Goal: Task Accomplishment & Management: Manage account settings

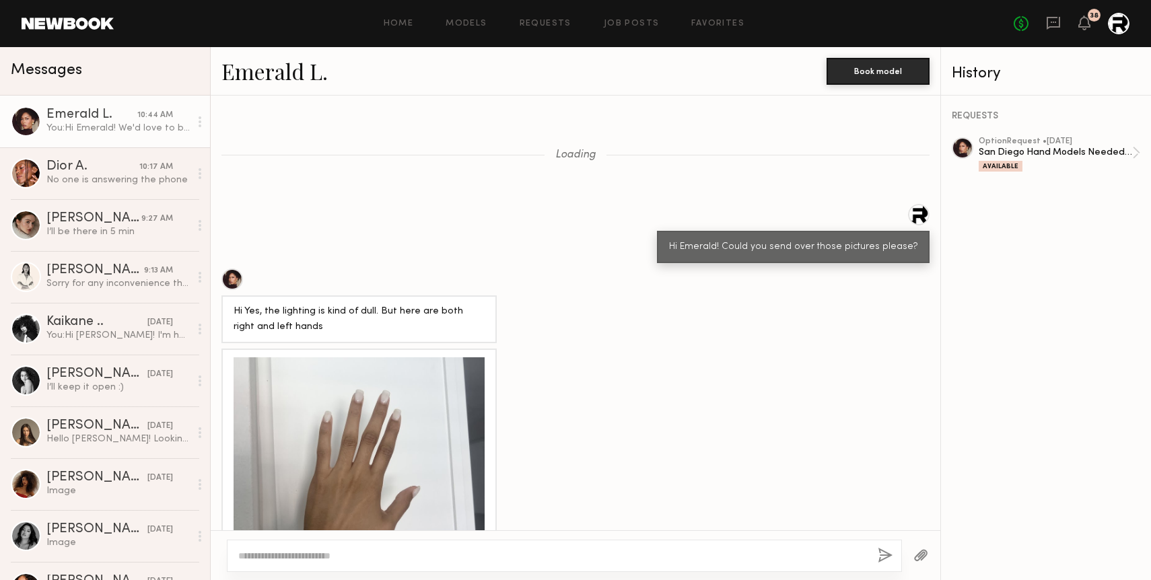
scroll to position [1843, 0]
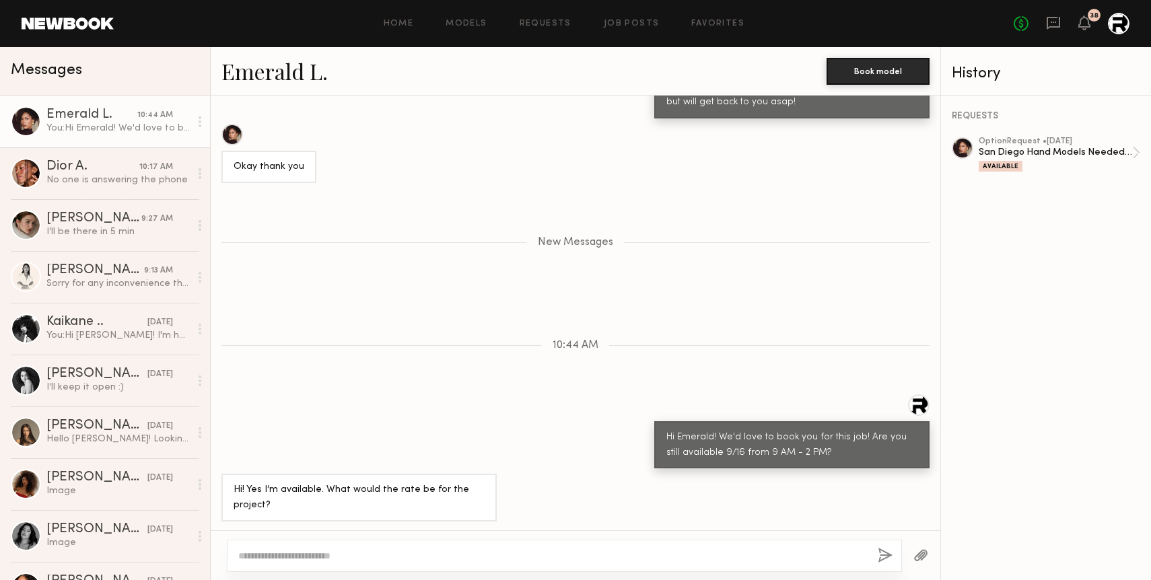
click at [383, 554] on textarea at bounding box center [552, 555] width 629 height 13
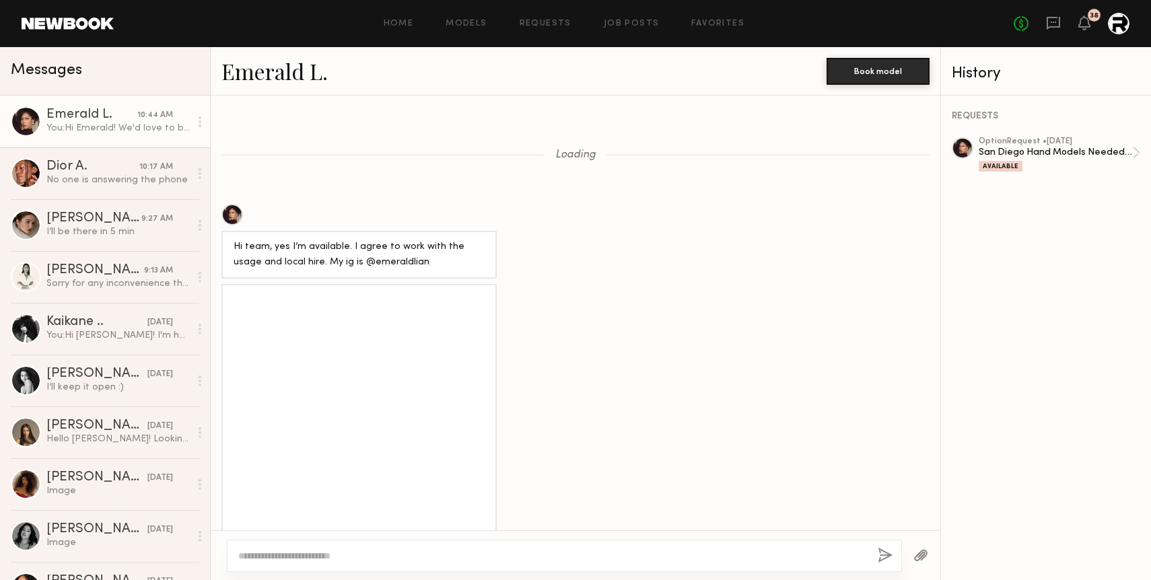
scroll to position [2029, 0]
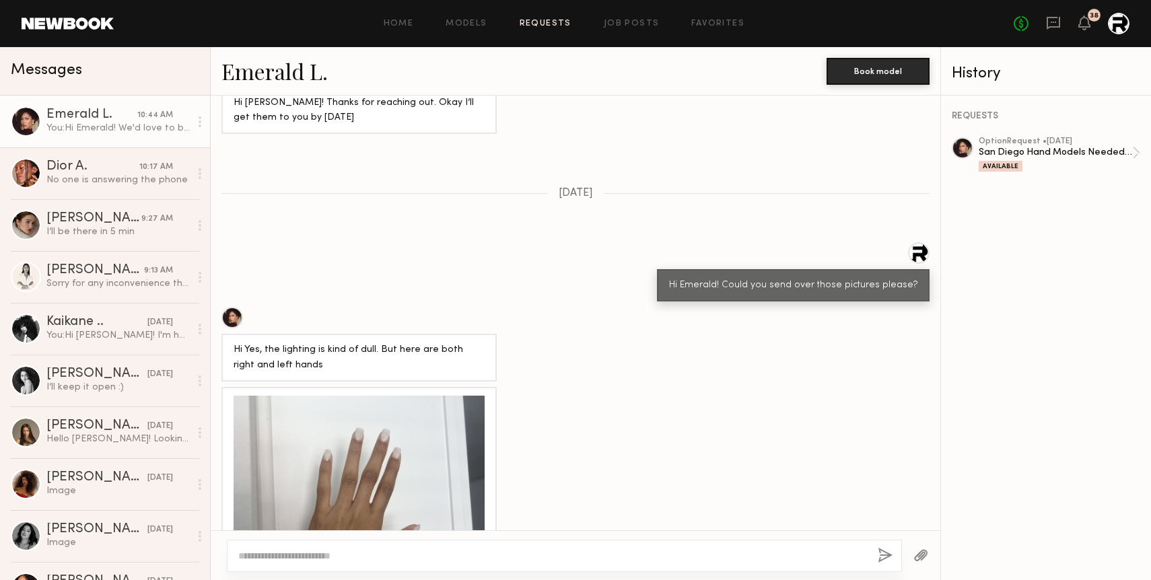
click at [553, 20] on link "Requests" at bounding box center [546, 24] width 52 height 9
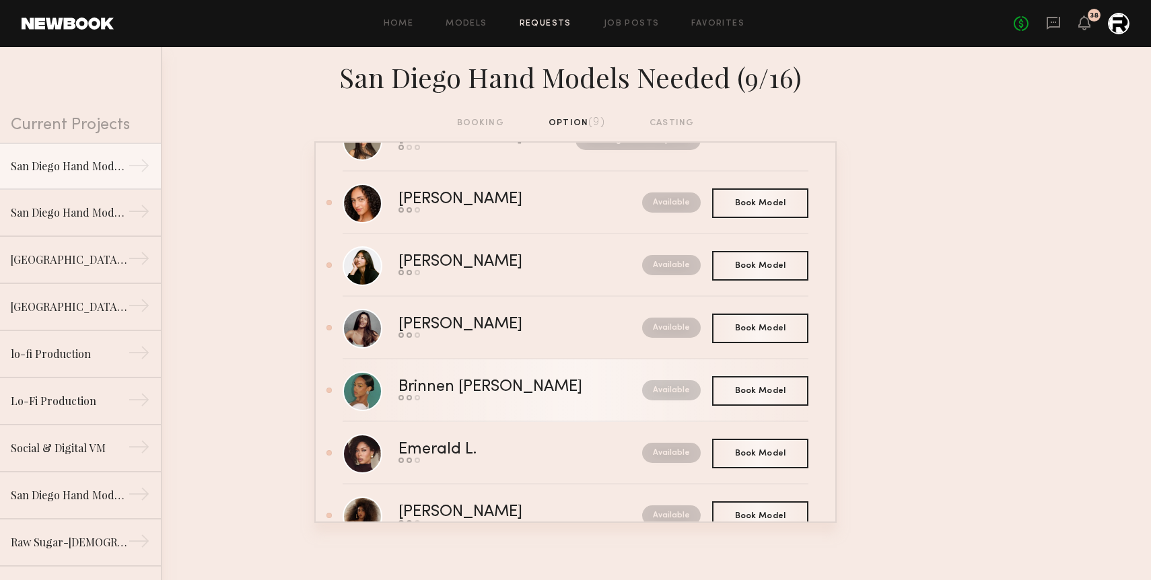
scroll to position [229, 0]
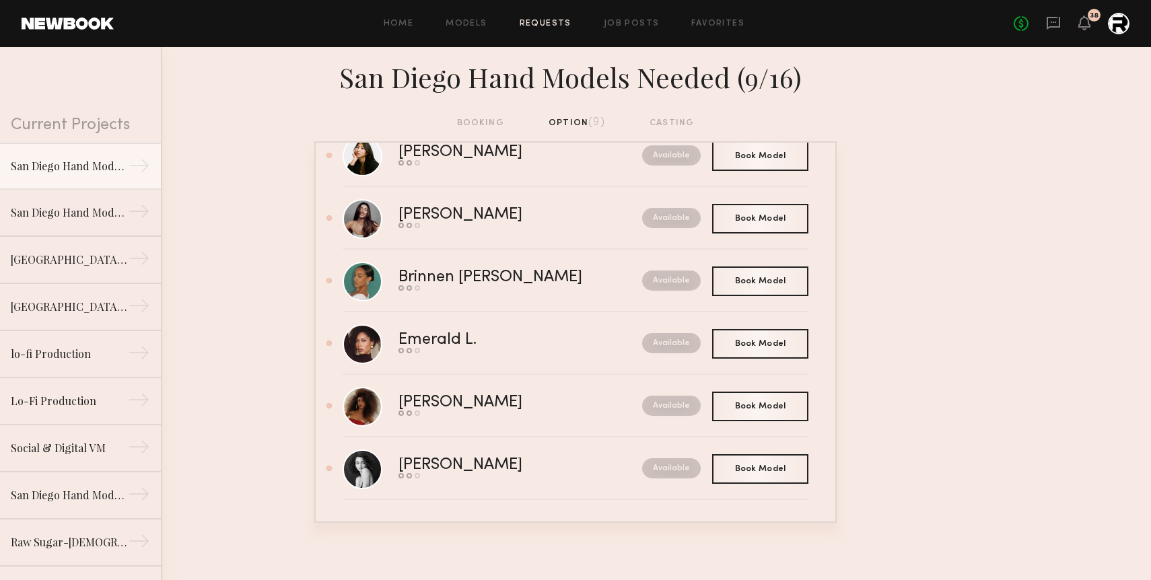
click at [640, 18] on div "Home Models Requests Job Posts Favorites Sign Out No fees up to $5,000 38" at bounding box center [622, 24] width 1016 height 22
click at [635, 26] on link "Job Posts" at bounding box center [632, 24] width 56 height 9
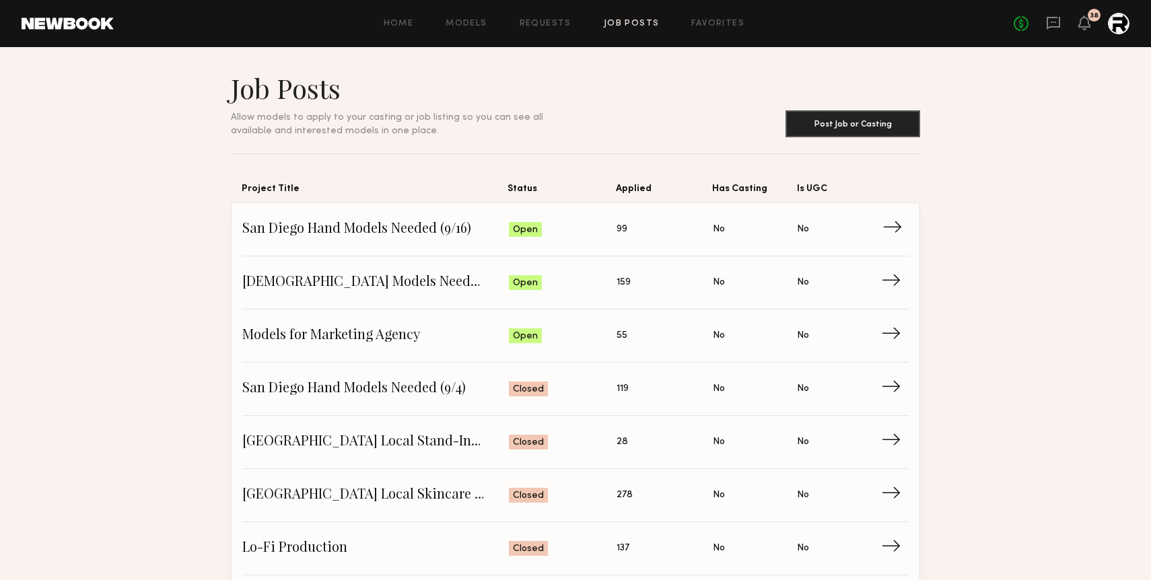
click at [897, 231] on span "→" at bounding box center [897, 229] width 28 height 20
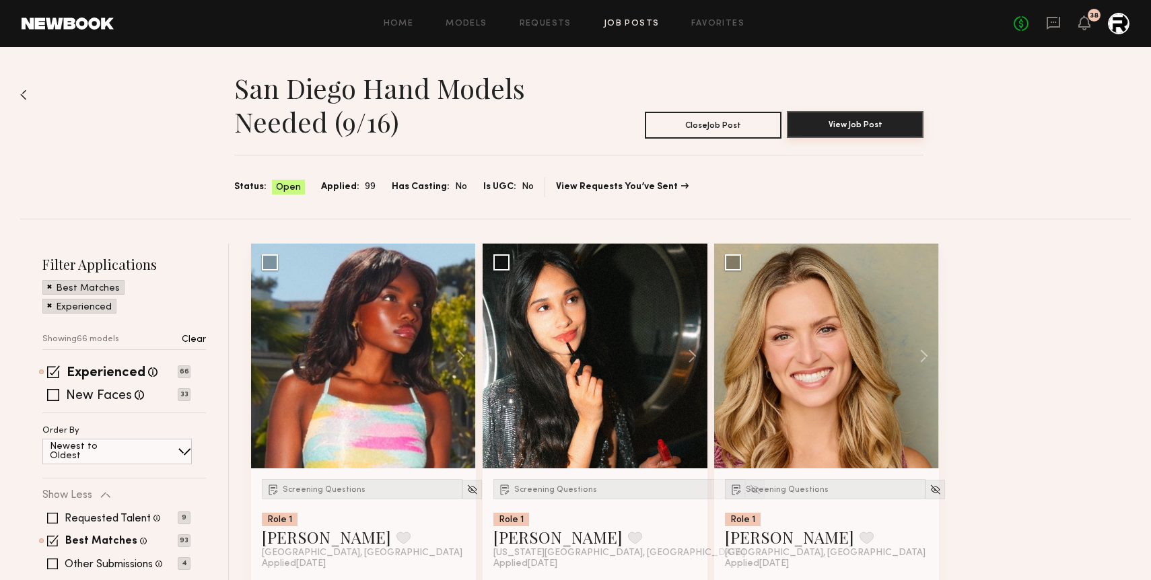
click at [872, 134] on button "View Job Post" at bounding box center [855, 124] width 137 height 27
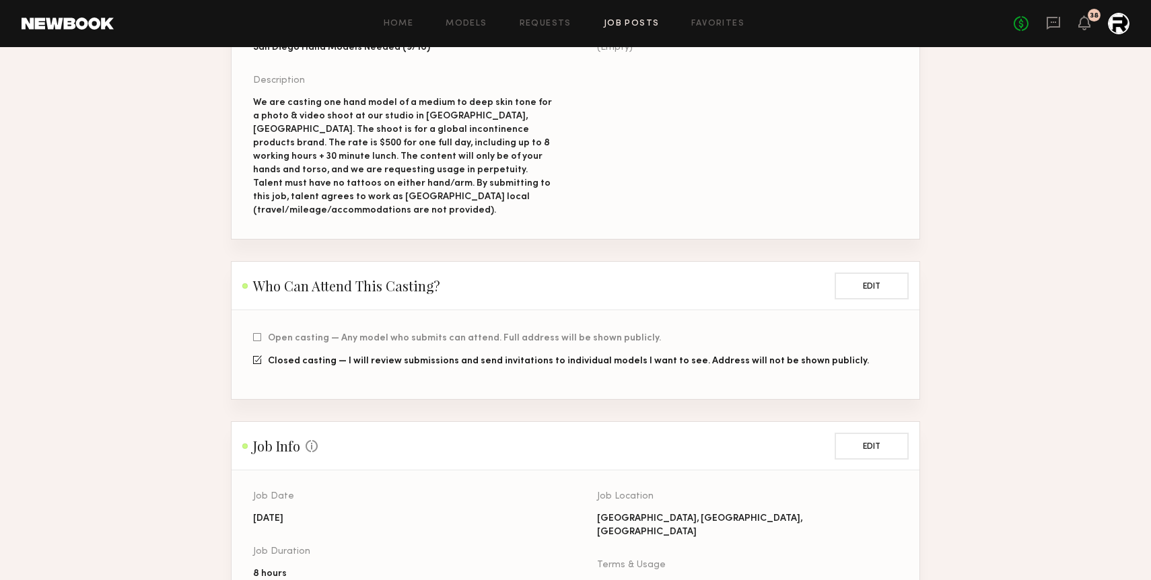
scroll to position [347, 0]
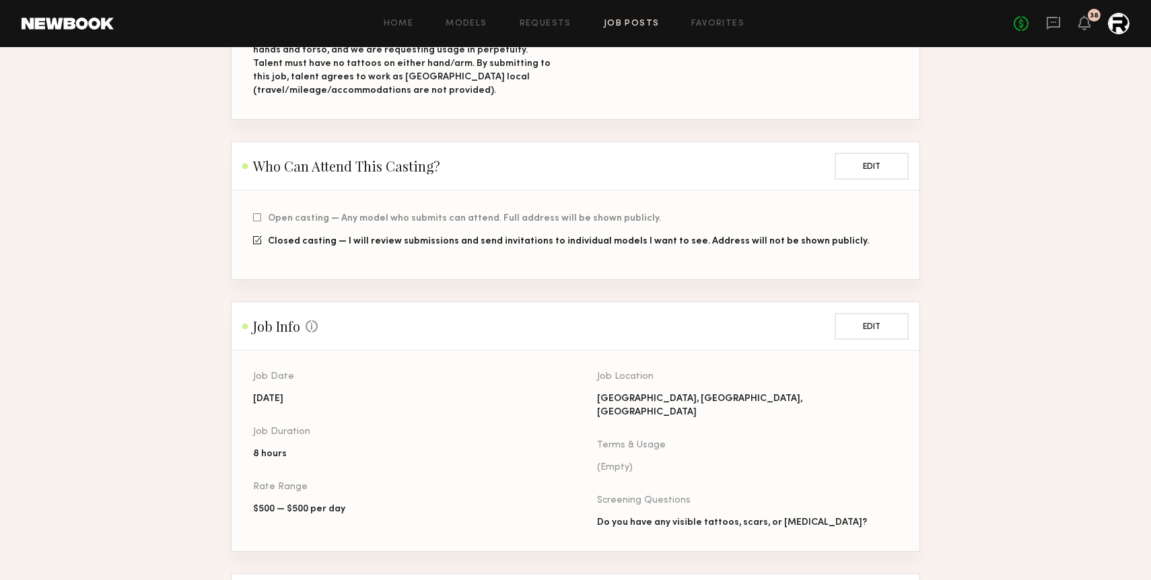
click at [298, 503] on div "$500 — $500 per day" at bounding box center [403, 509] width 301 height 13
copy div "500"
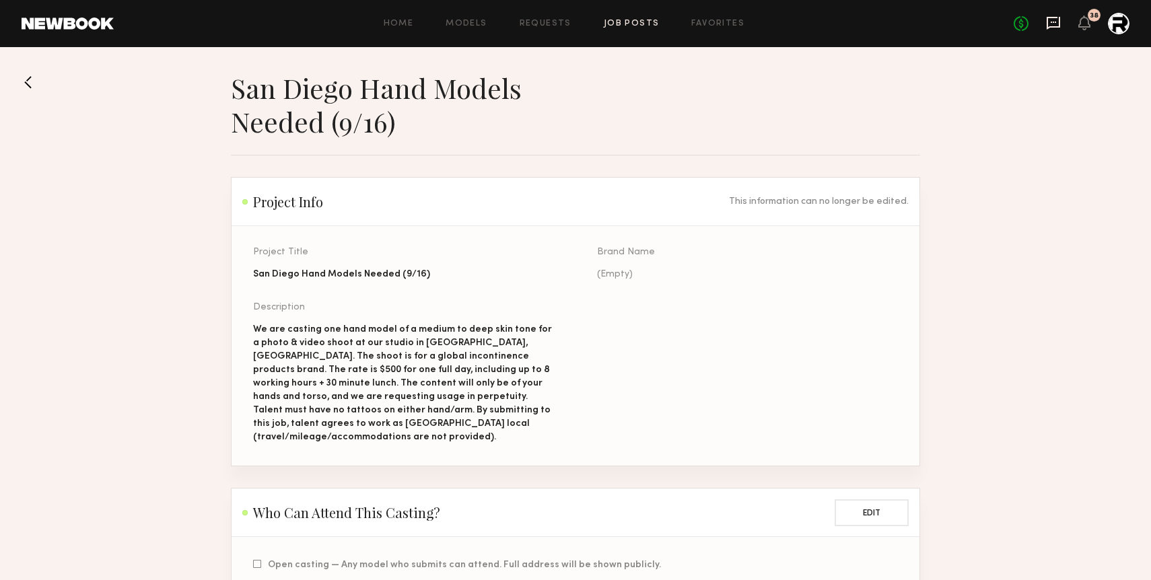
click at [1058, 25] on icon at bounding box center [1053, 23] width 13 height 13
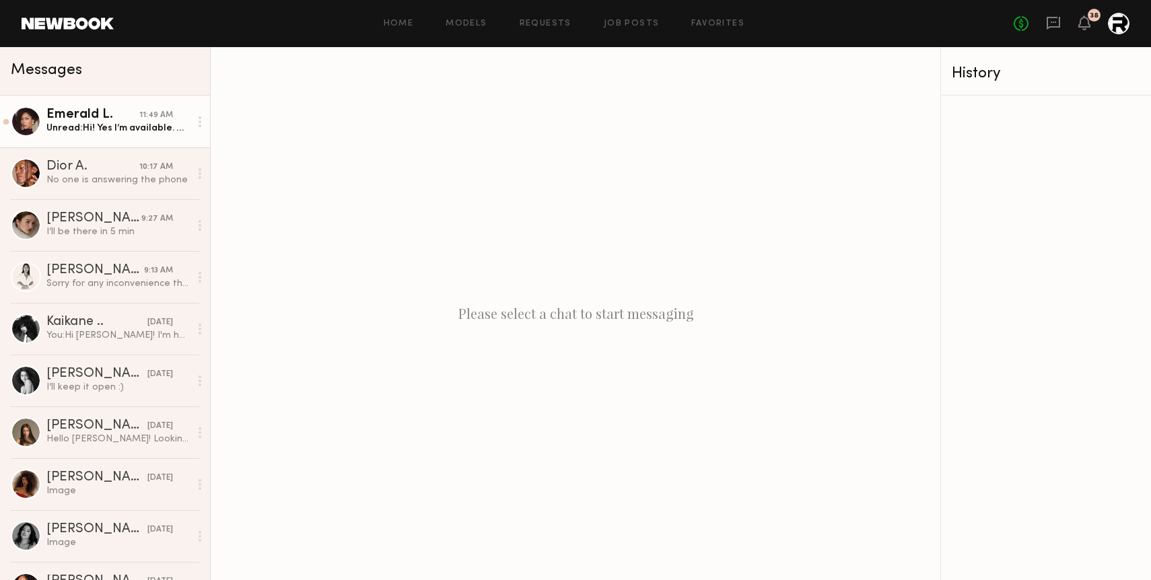
click at [143, 139] on link "Emerald L. 11:49 AM Unread: Hi! Yes I’m available. What would the rate be for t…" at bounding box center [105, 122] width 210 height 52
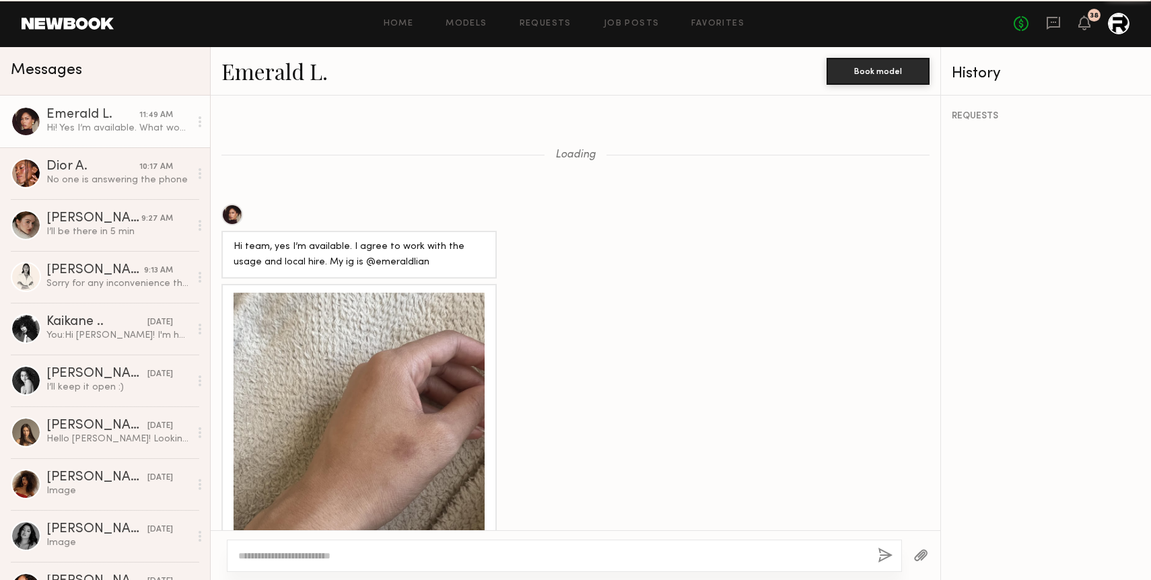
scroll to position [3791, 0]
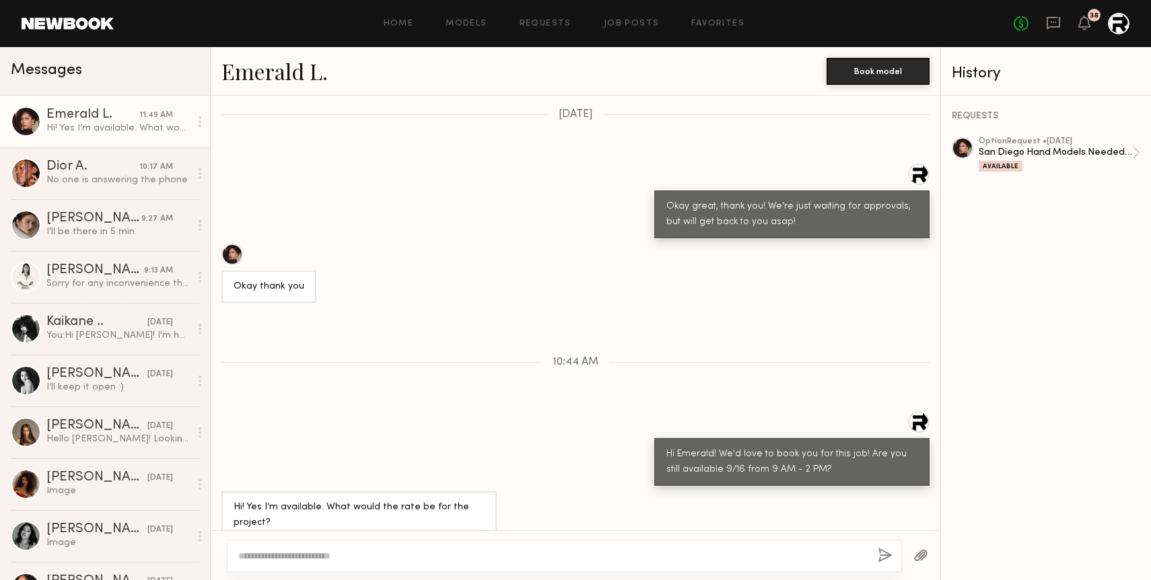
click at [355, 549] on textarea at bounding box center [552, 555] width 629 height 13
click at [269, 556] on textarea "**********" at bounding box center [552, 555] width 629 height 13
type textarea "**********"
click at [616, 548] on div "**********" at bounding box center [564, 556] width 675 height 32
click at [598, 563] on div "**********" at bounding box center [564, 556] width 675 height 32
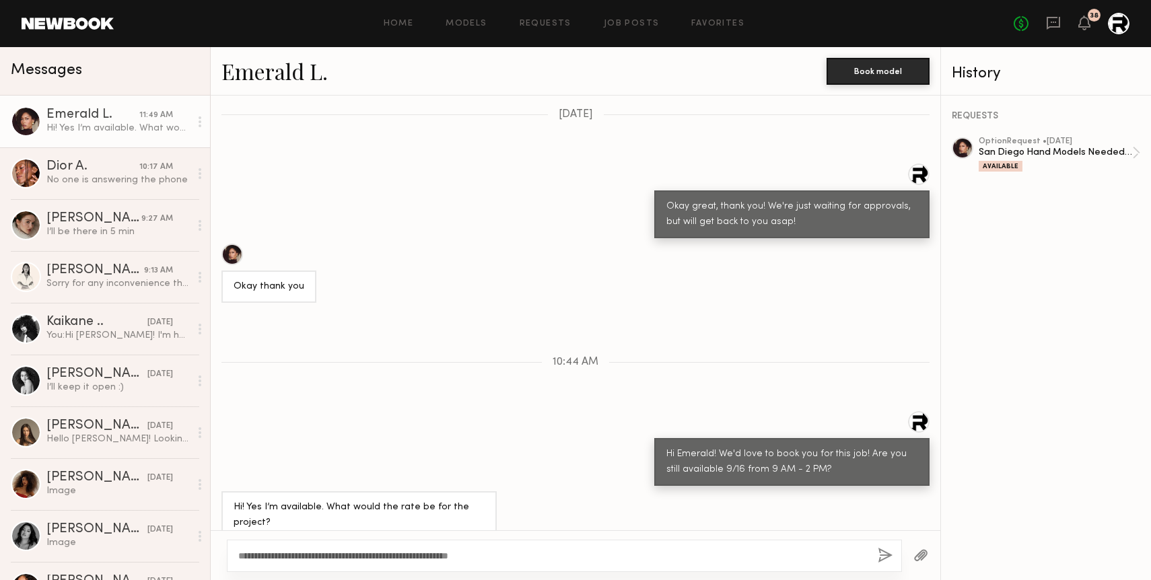
click at [607, 527] on div "Loading Hi team, yes I’m available. I agree to work with the usage and local hi…" at bounding box center [576, 313] width 730 height 435
click at [464, 559] on textarea "**********" at bounding box center [552, 555] width 629 height 13
click at [879, 556] on button "button" at bounding box center [885, 556] width 15 height 17
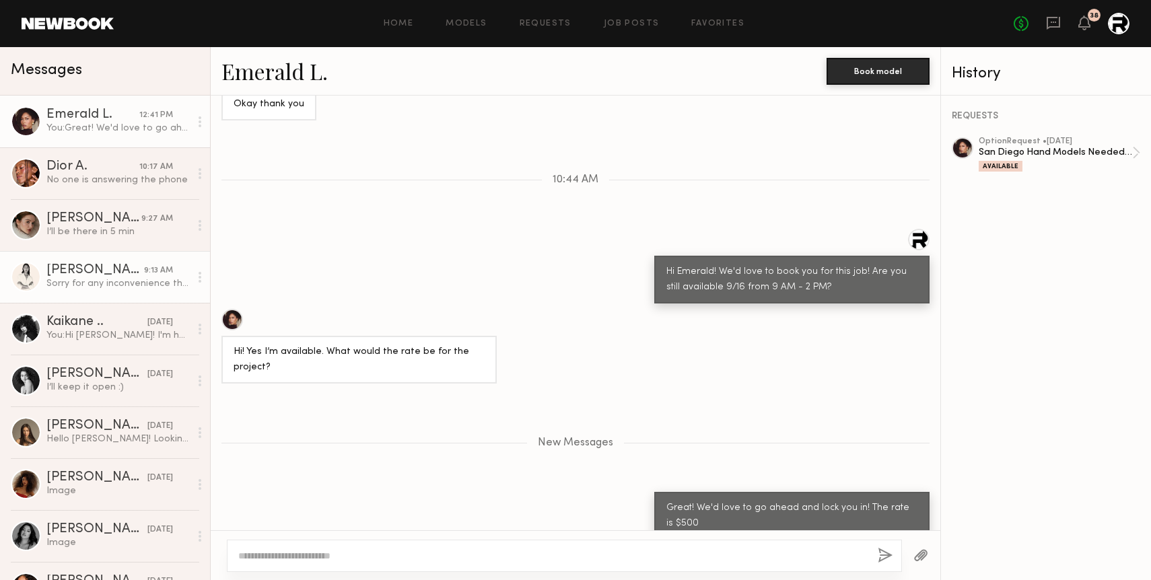
click at [113, 280] on div "Sorry for any inconvenience this may cause" at bounding box center [117, 283] width 143 height 13
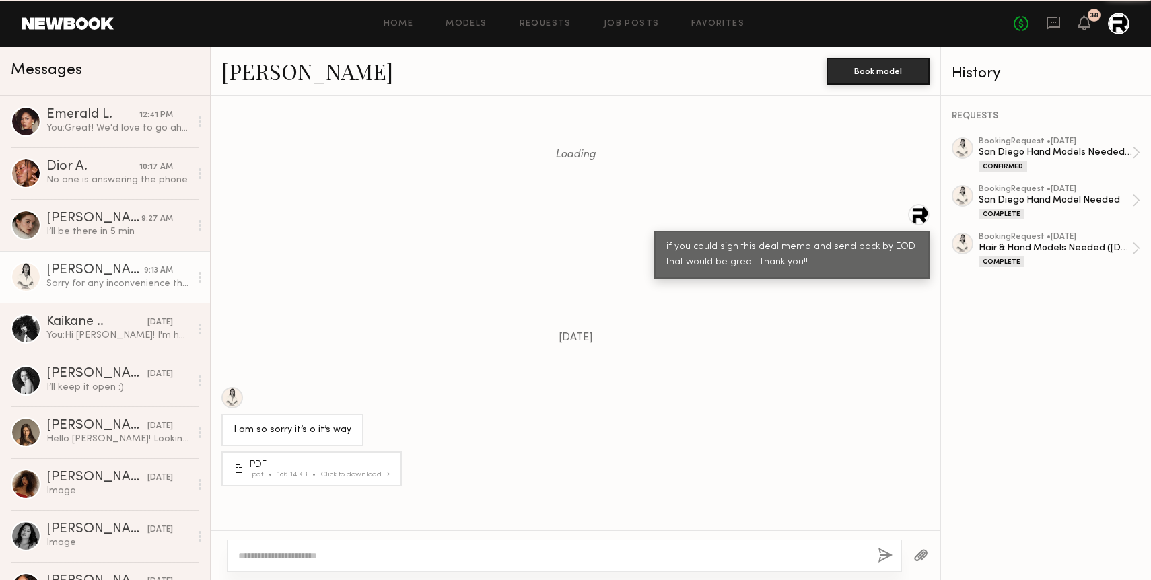
scroll to position [1592, 0]
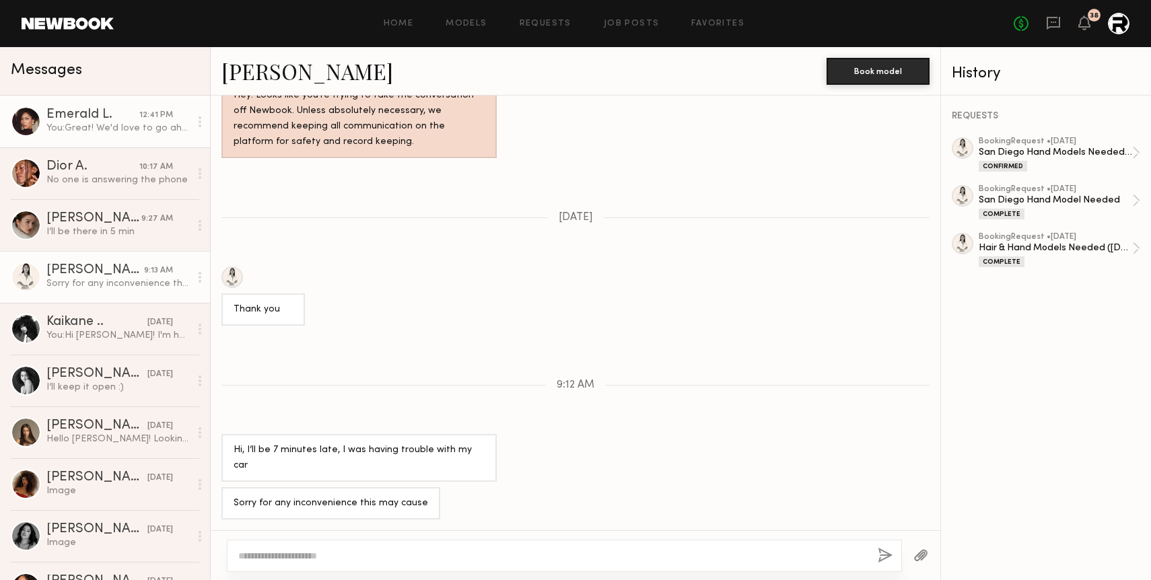
click at [104, 130] on div "You: Great! We'd love to go ahead and lock you in! The rate is $500" at bounding box center [117, 128] width 143 height 13
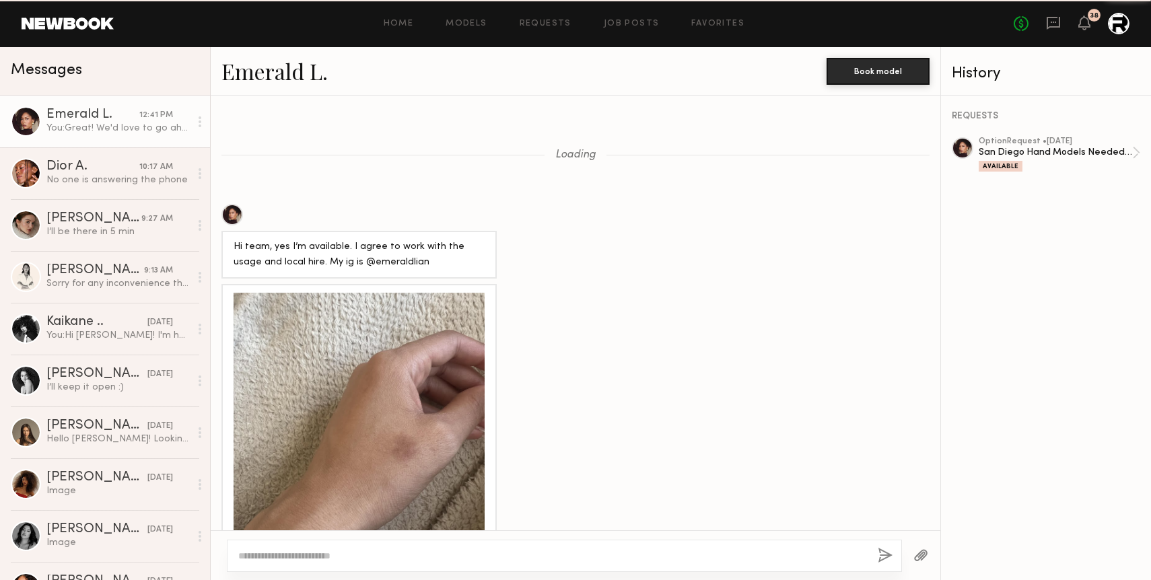
scroll to position [3871, 0]
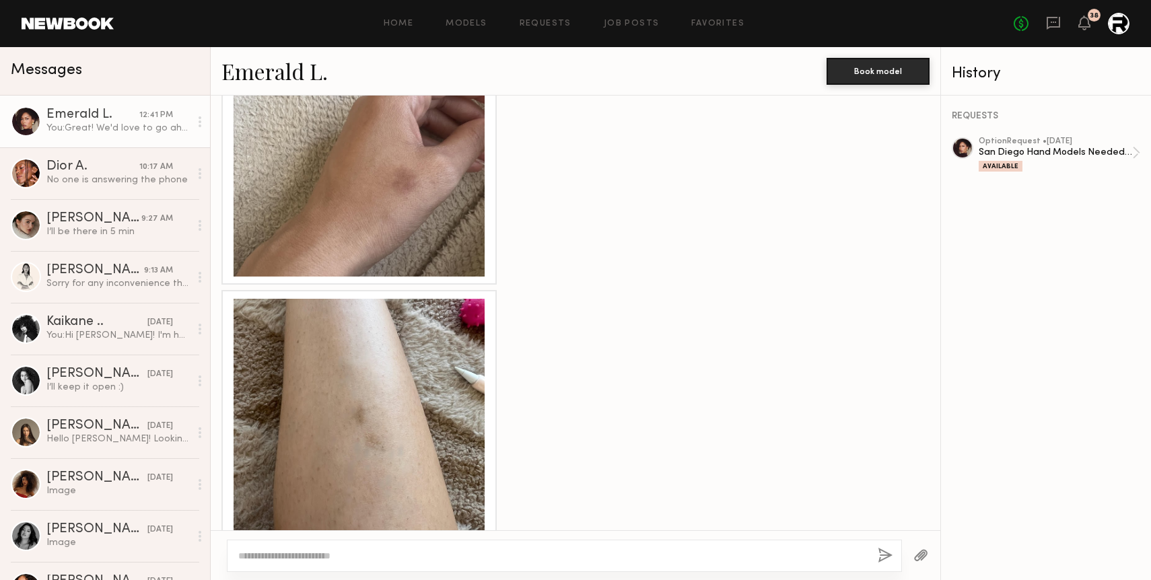
scroll to position [4970, 0]
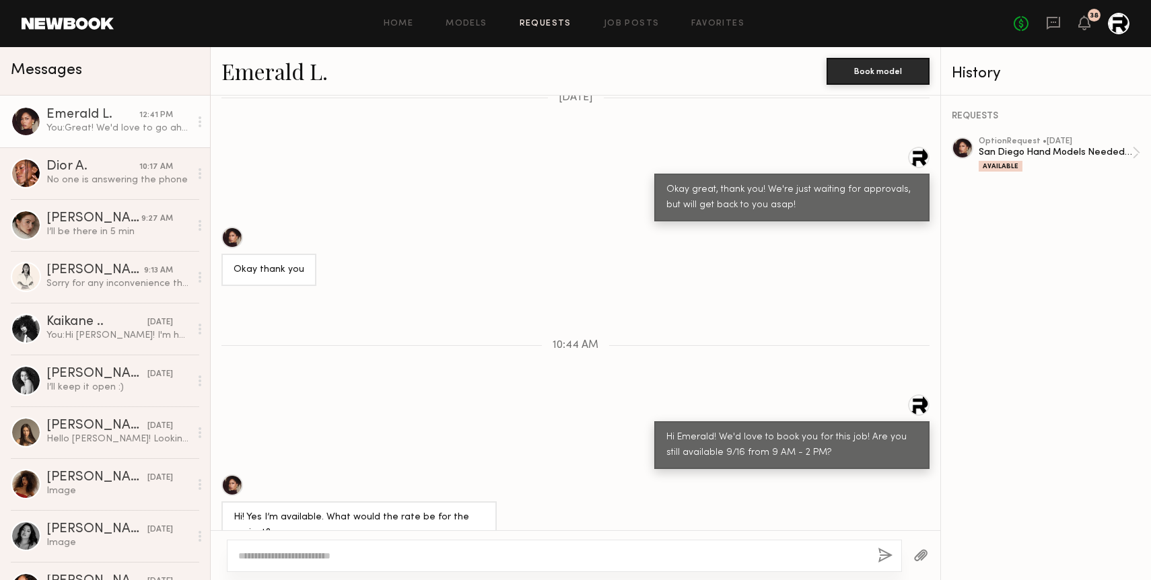
click at [549, 22] on link "Requests" at bounding box center [546, 24] width 52 height 9
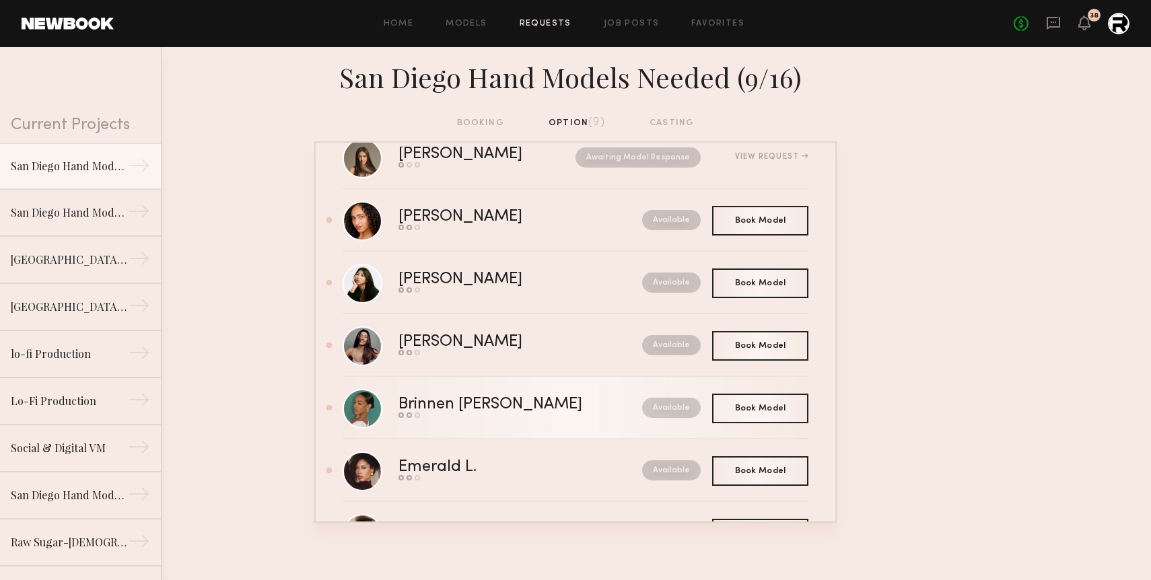
scroll to position [229, 0]
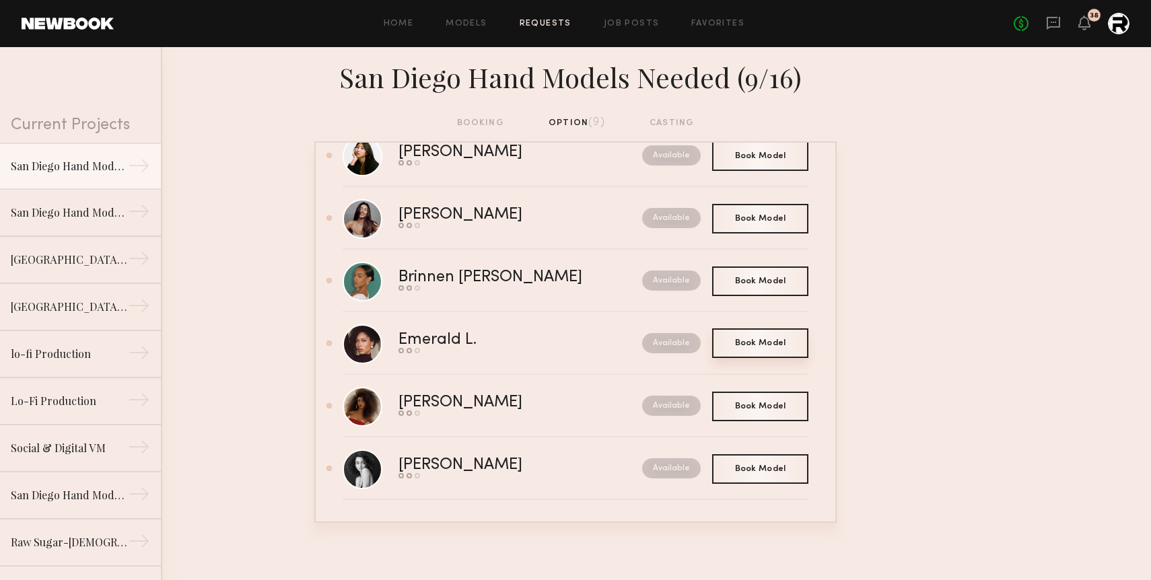
click at [777, 332] on div "Book Model Book" at bounding box center [760, 343] width 96 height 30
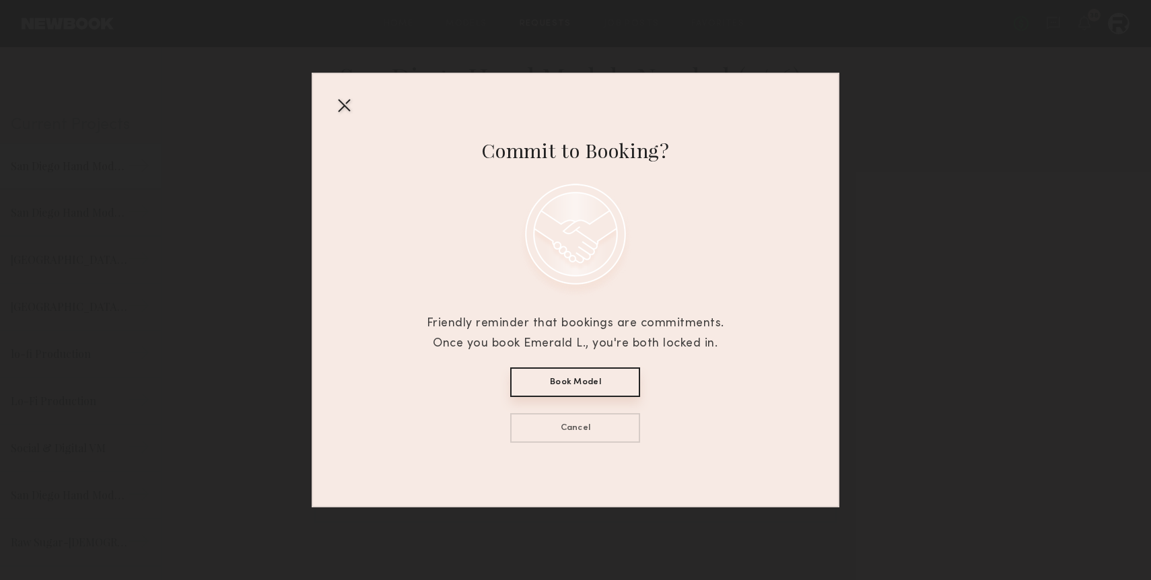
click at [579, 378] on button "Book Model" at bounding box center [575, 383] width 130 height 30
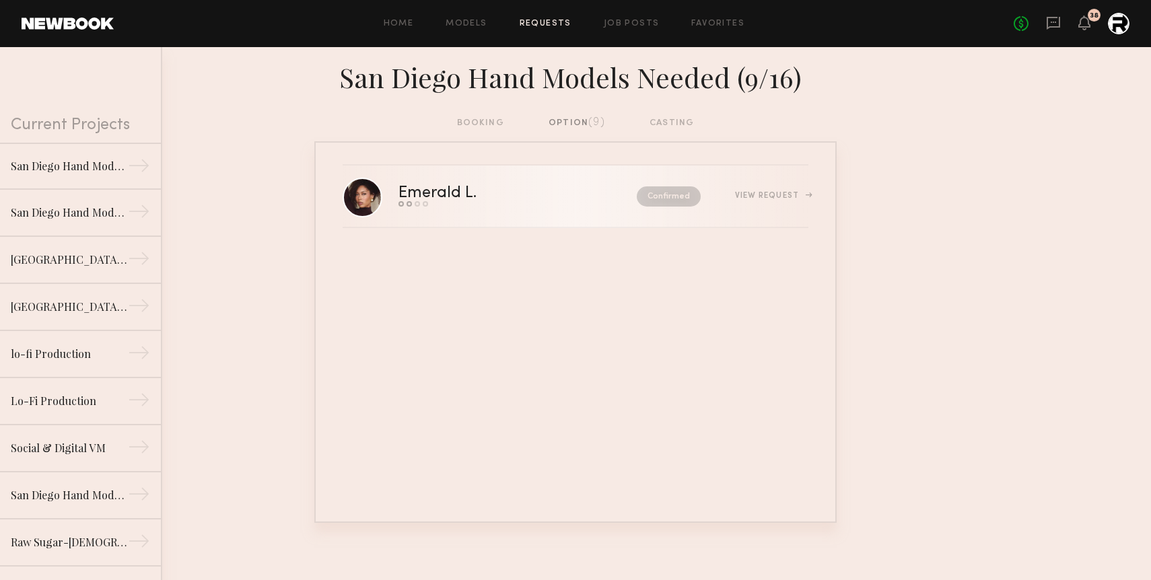
click at [449, 192] on div "Emerald L." at bounding box center [478, 193] width 158 height 15
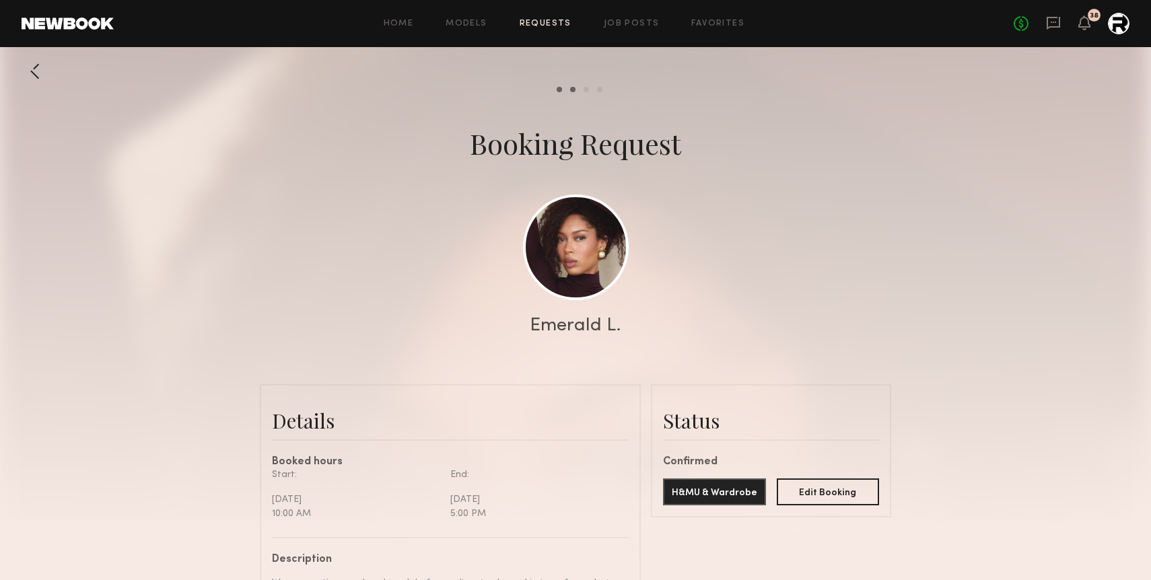
click at [541, 21] on link "Requests" at bounding box center [546, 24] width 52 height 9
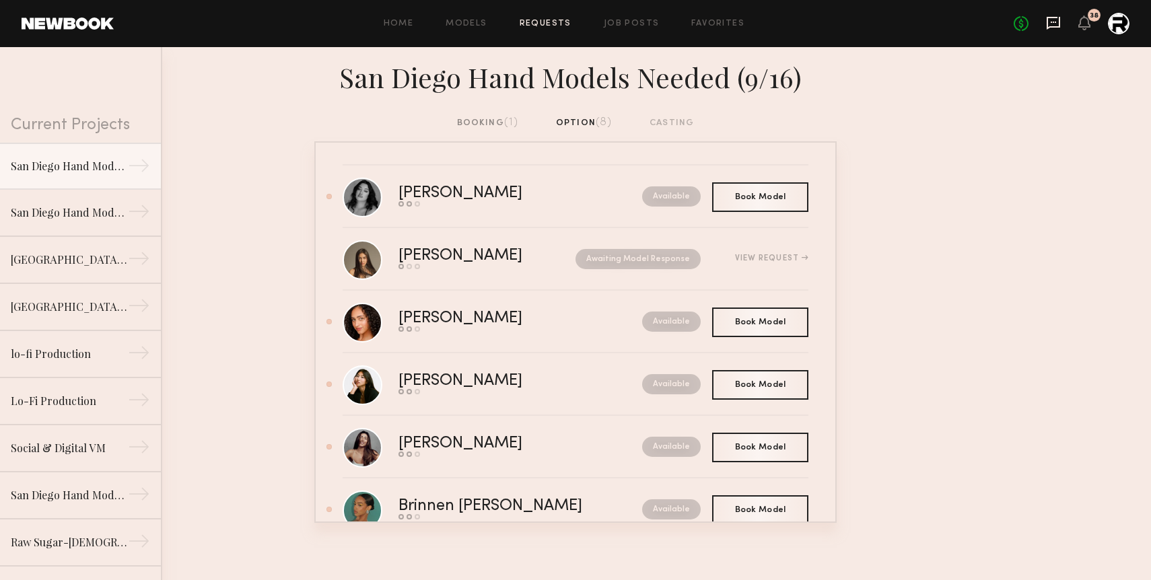
click at [1056, 22] on icon at bounding box center [1053, 22] width 5 height 1
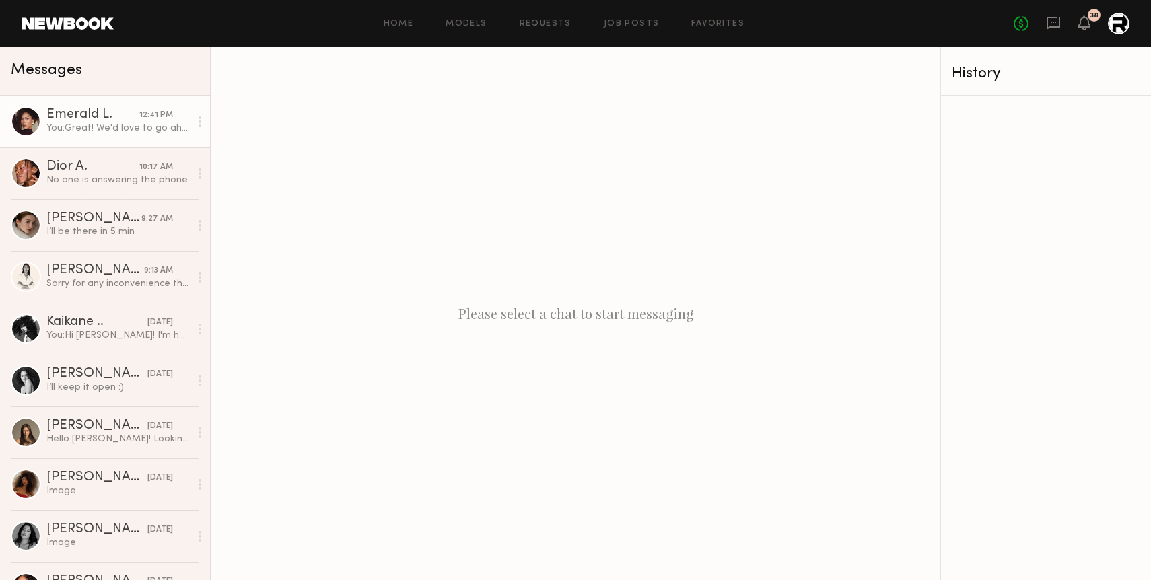
click at [84, 131] on div "You: Great! We'd love to go ahead and lock you in! The rate is $500" at bounding box center [117, 128] width 143 height 13
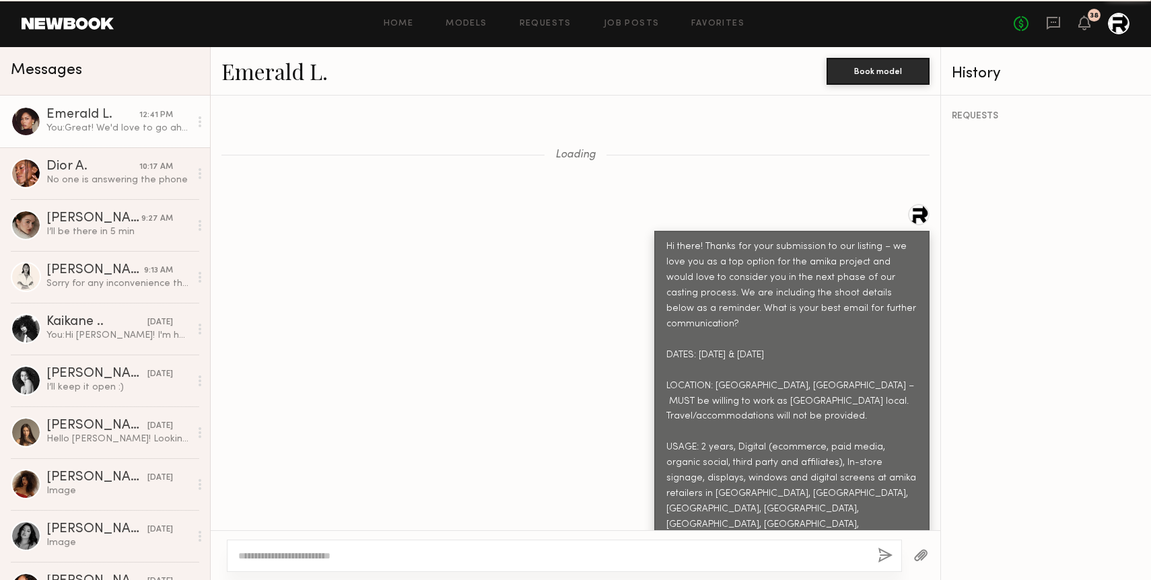
scroll to position [4970, 0]
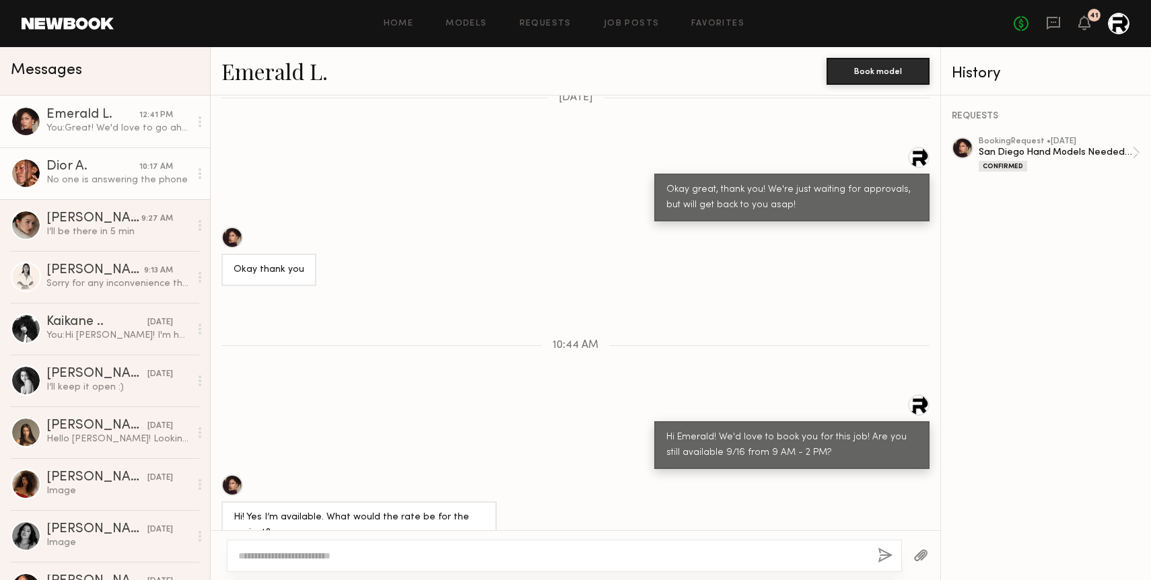
click at [141, 188] on link "Dior A. 10:17 AM No one is answering the phone" at bounding box center [105, 173] width 210 height 52
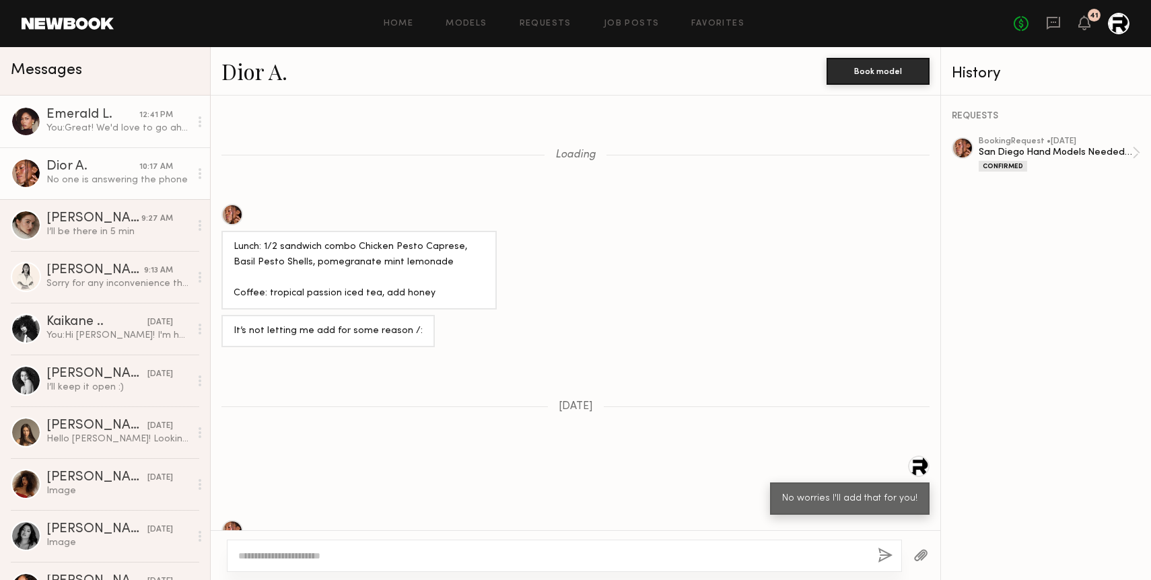
scroll to position [472, 0]
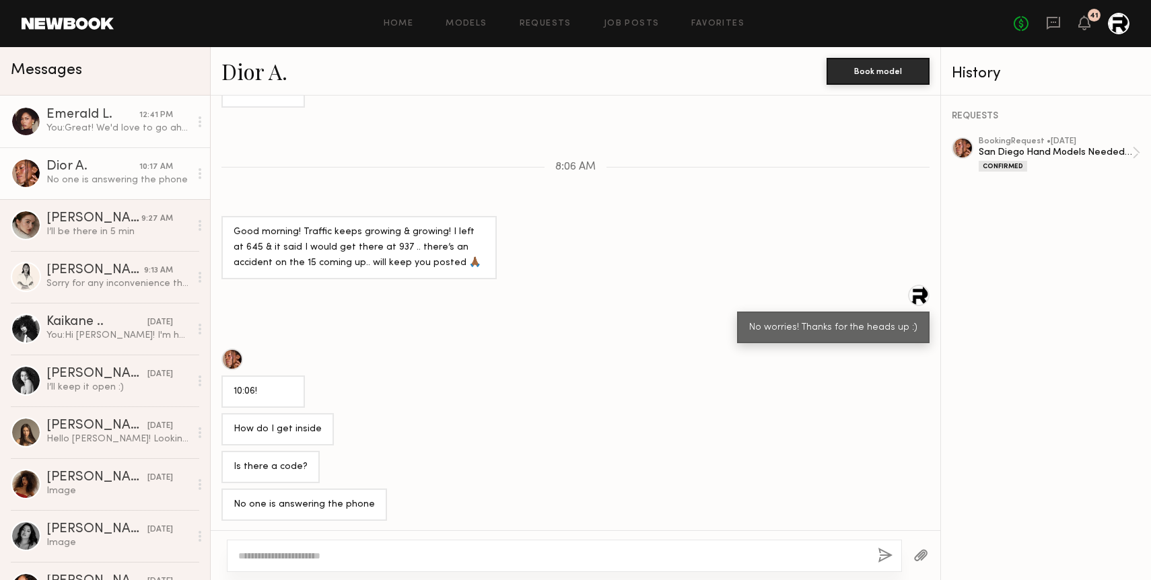
click at [100, 139] on link "Emerald L. 12:41 PM You: Great! We'd love to go ahead and lock you in! The rate…" at bounding box center [105, 122] width 210 height 52
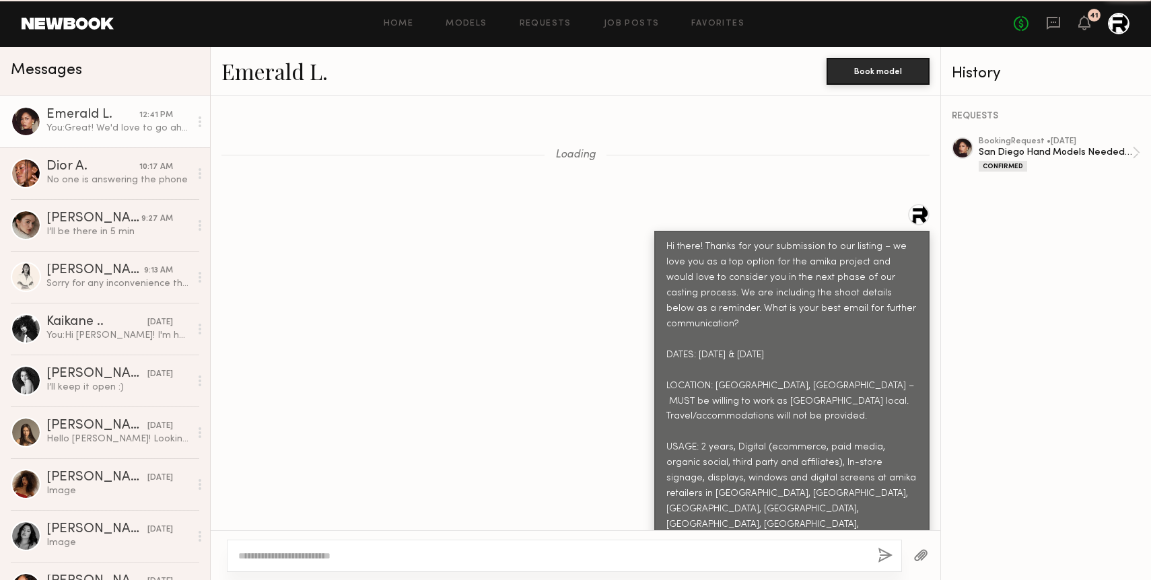
scroll to position [4970, 0]
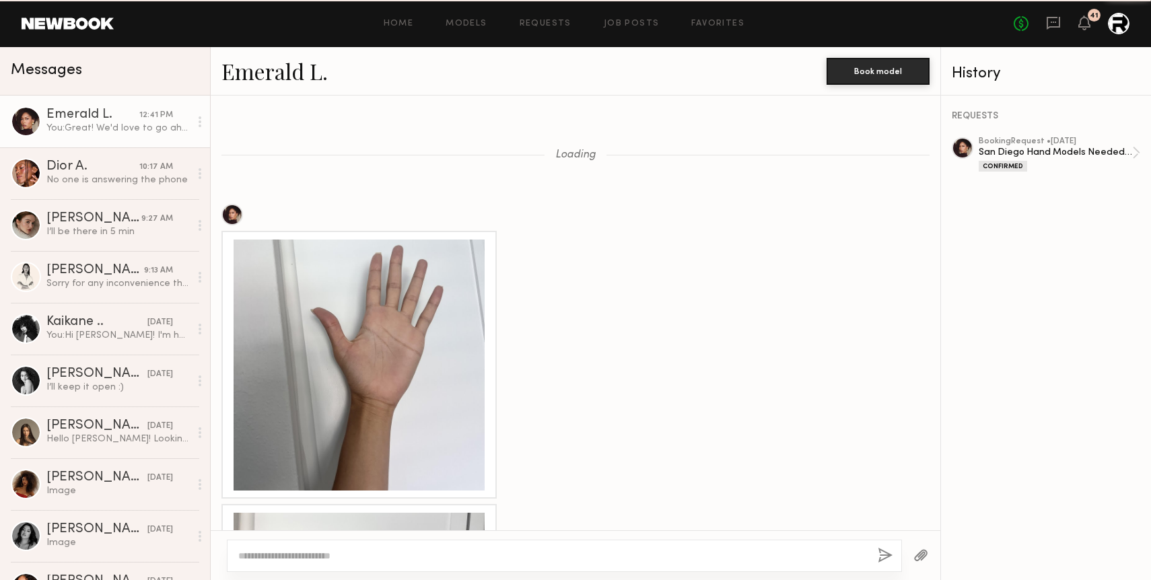
scroll to position [1430, 0]
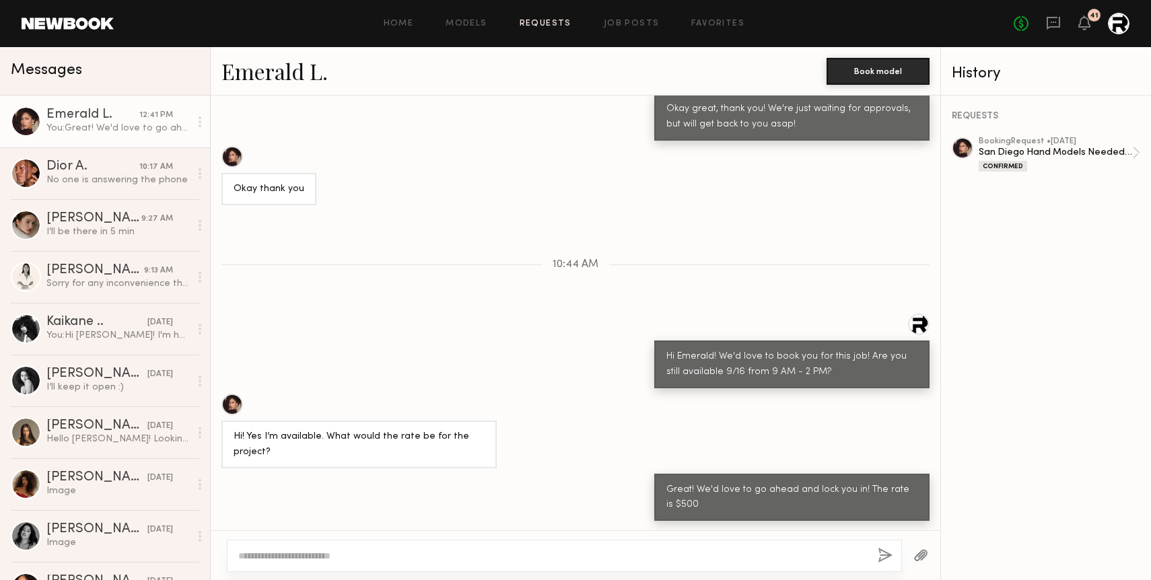
click at [542, 24] on link "Requests" at bounding box center [546, 24] width 52 height 9
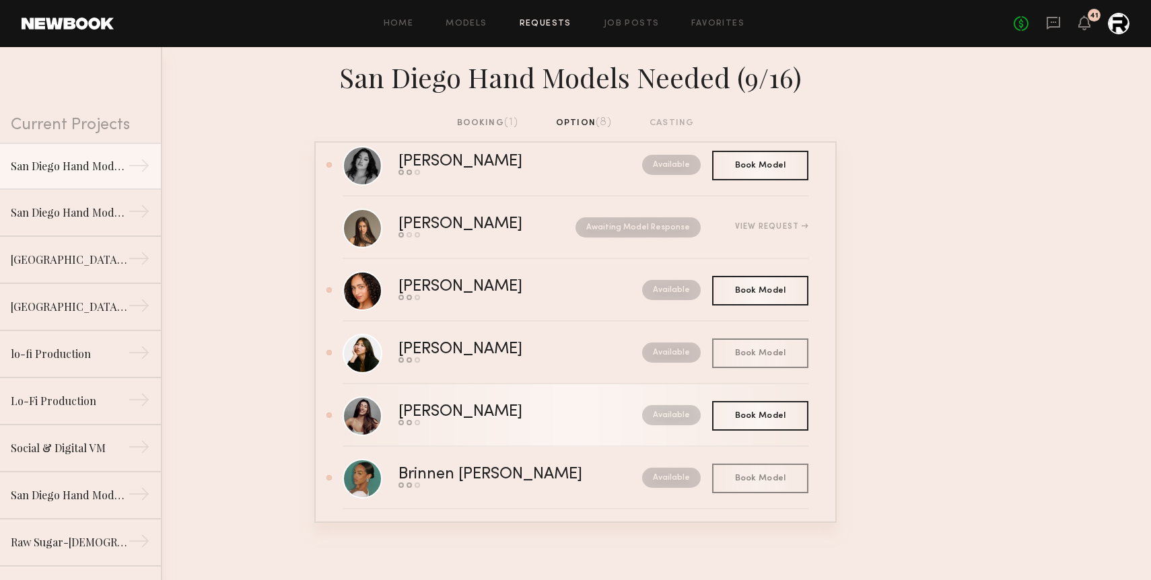
scroll to position [10, 0]
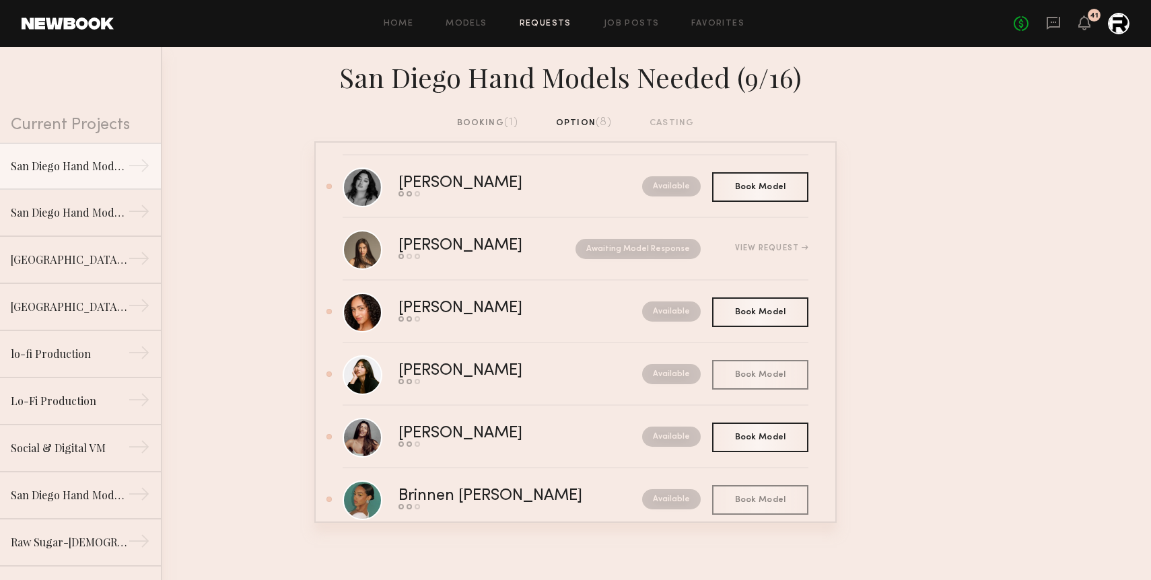
click at [498, 124] on div "booking (1)" at bounding box center [488, 123] width 62 height 15
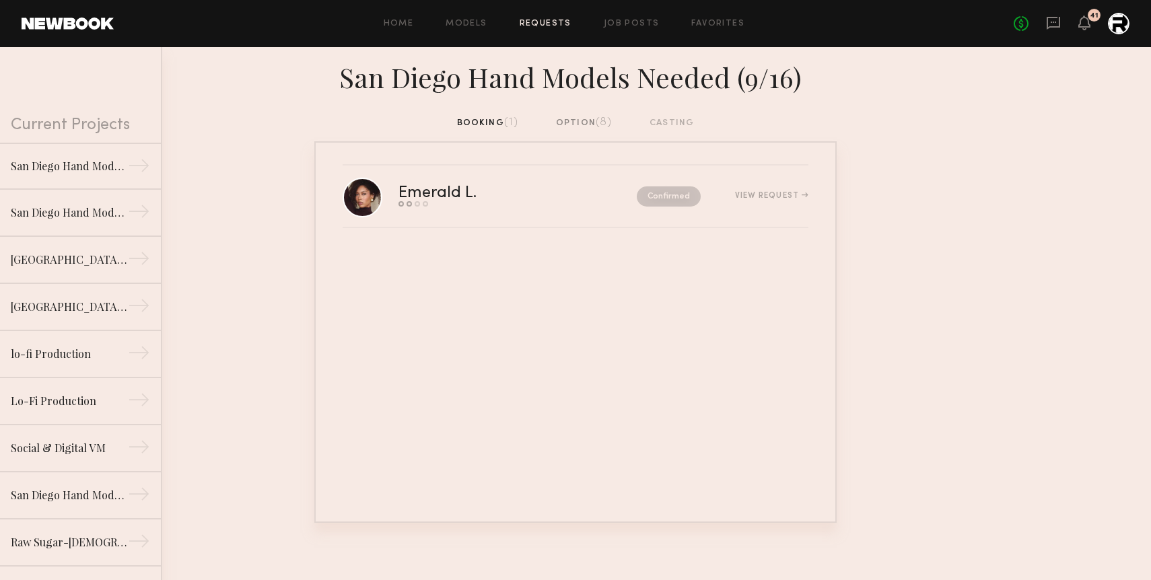
click at [584, 121] on div "option (8)" at bounding box center [584, 123] width 57 height 15
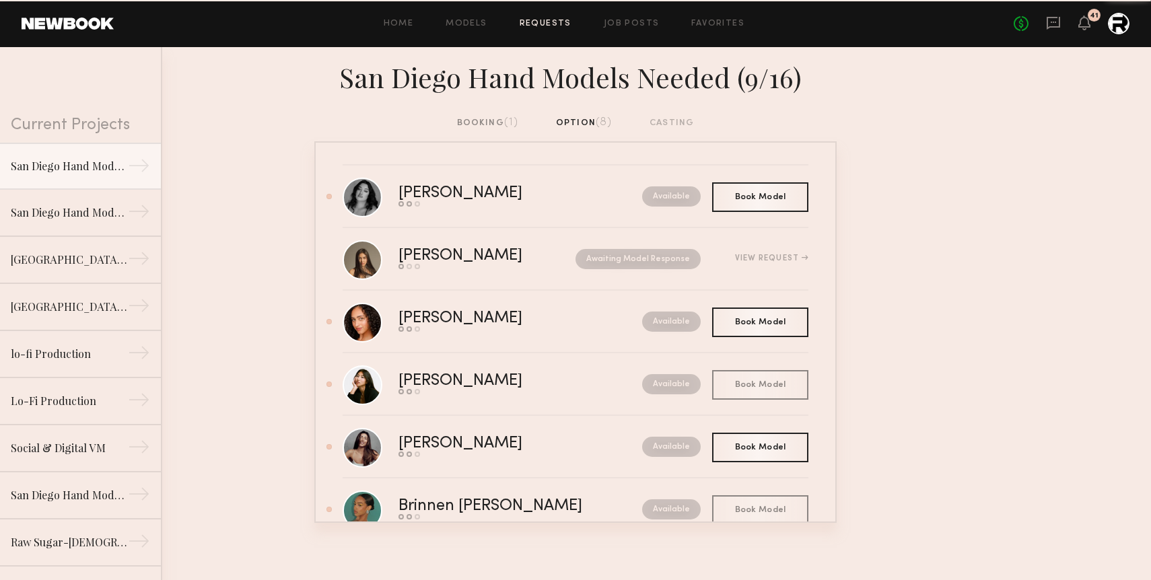
click at [502, 121] on div "booking (1)" at bounding box center [488, 123] width 62 height 15
